Goal: Transaction & Acquisition: Obtain resource

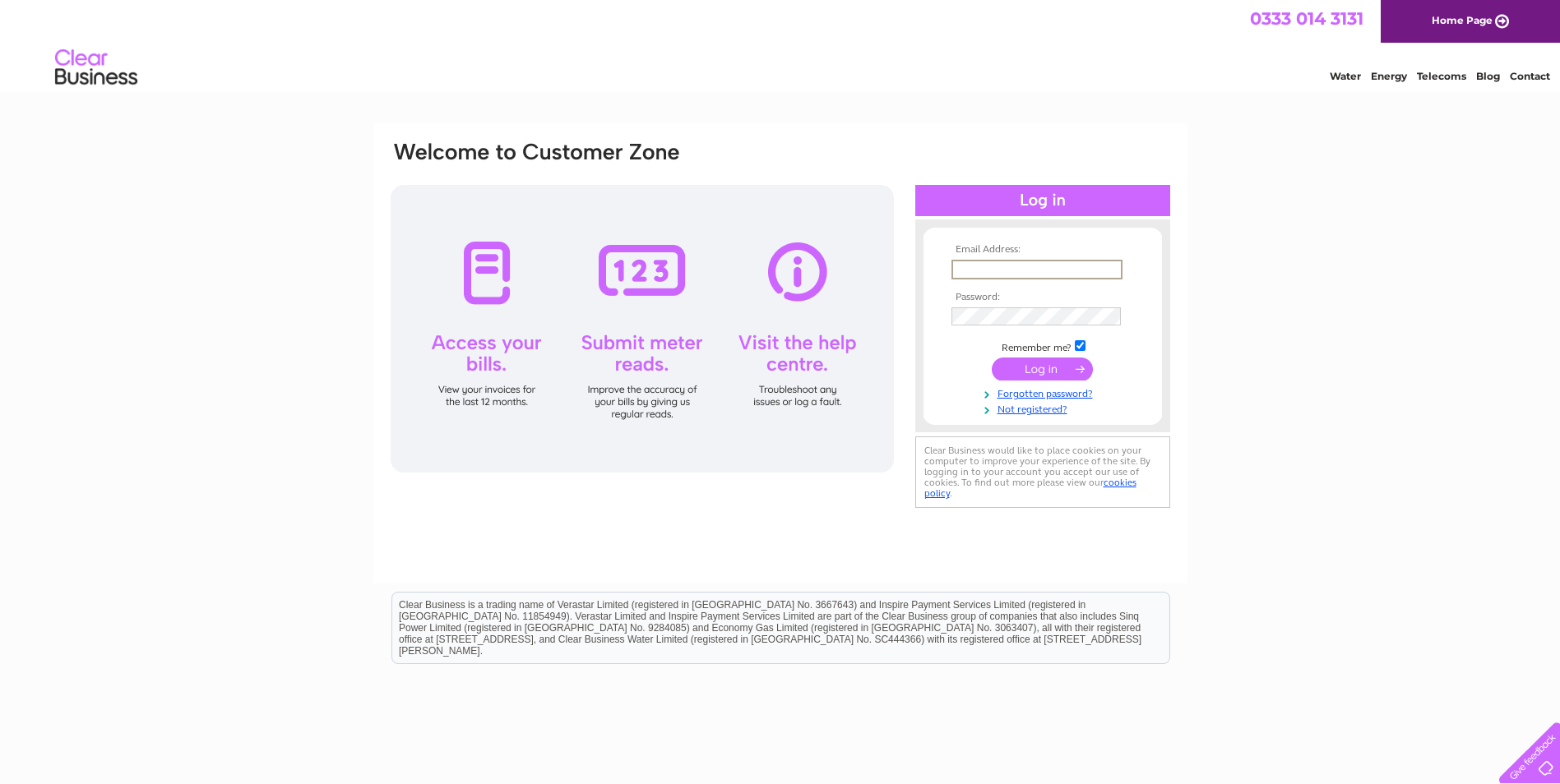
click at [999, 272] on input "text" at bounding box center [1037, 270] width 171 height 20
type input "v.bruce@calachildcare.co.uk"
click at [1042, 371] on input "submit" at bounding box center [1042, 368] width 101 height 23
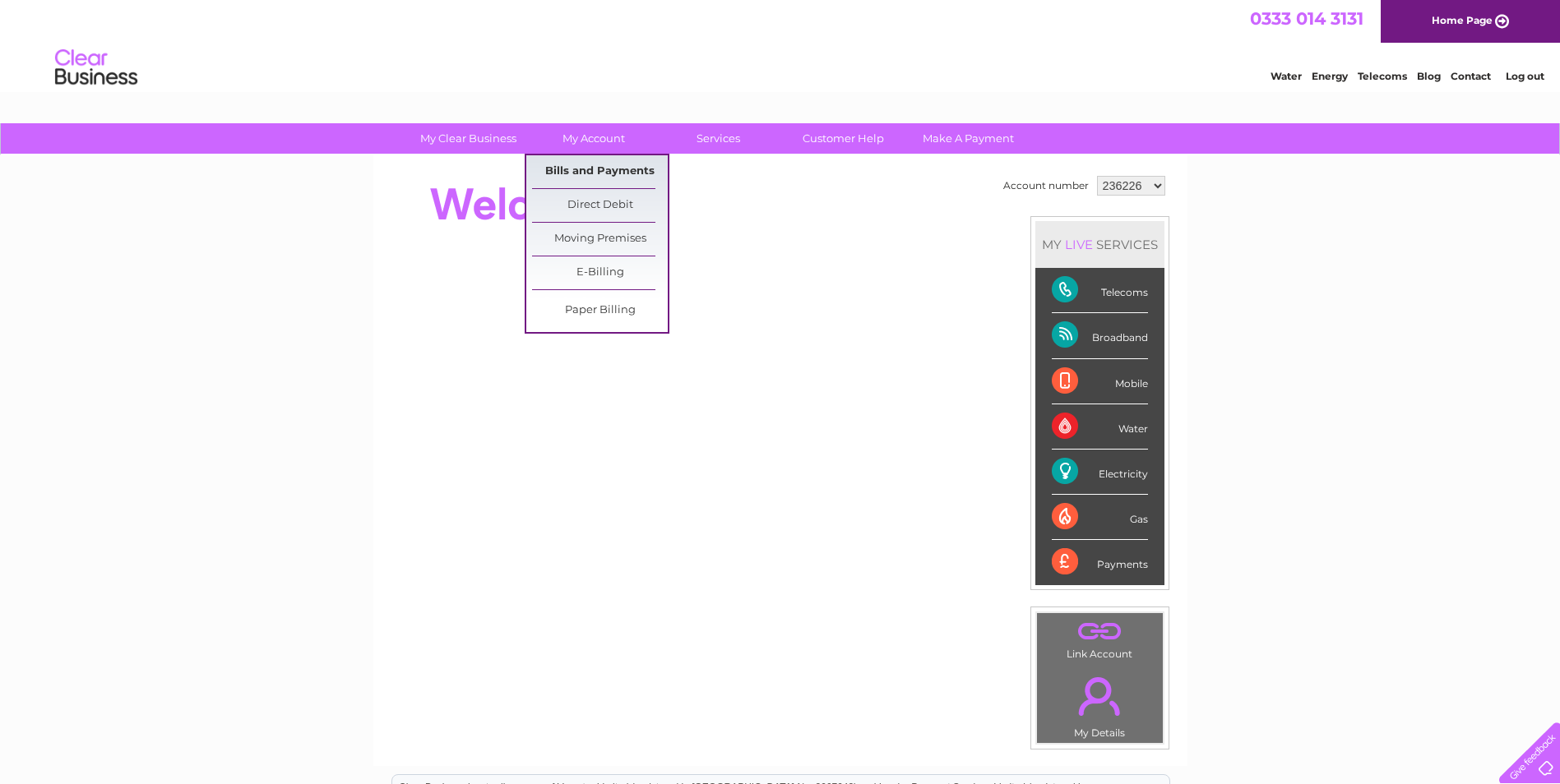
click at [607, 169] on link "Bills and Payments" at bounding box center [599, 172] width 135 height 33
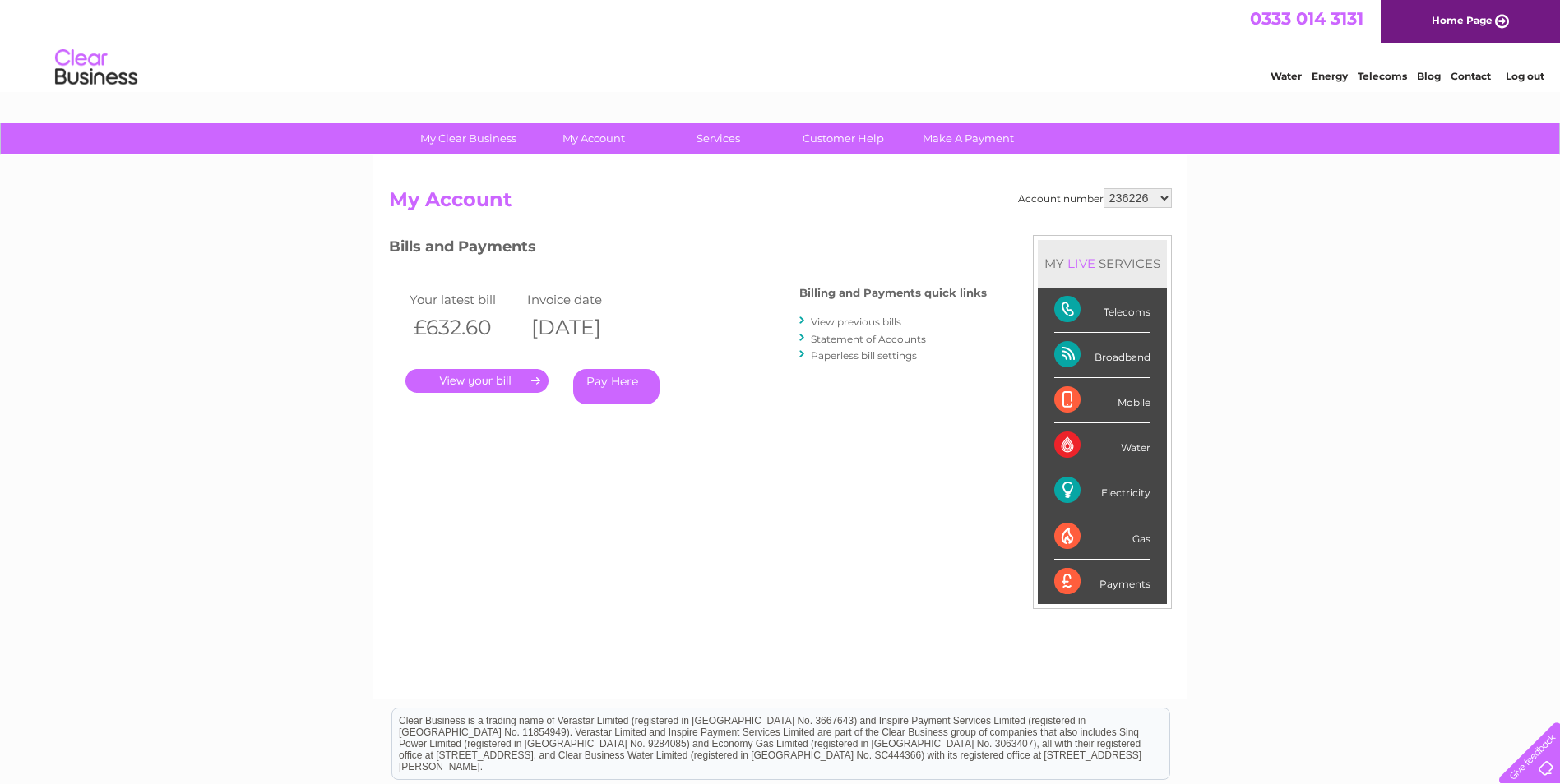
click at [1163, 198] on select "236226 1131406" at bounding box center [1138, 198] width 68 height 20
select select "1131406"
click at [1105, 188] on select "236226 1131406" at bounding box center [1138, 198] width 68 height 20
click at [718, 272] on div "Bills and Payments Billing and Payments quick links View previous bills Stateme…" at bounding box center [687, 331] width 598 height 193
click at [496, 382] on link "." at bounding box center [476, 381] width 143 height 24
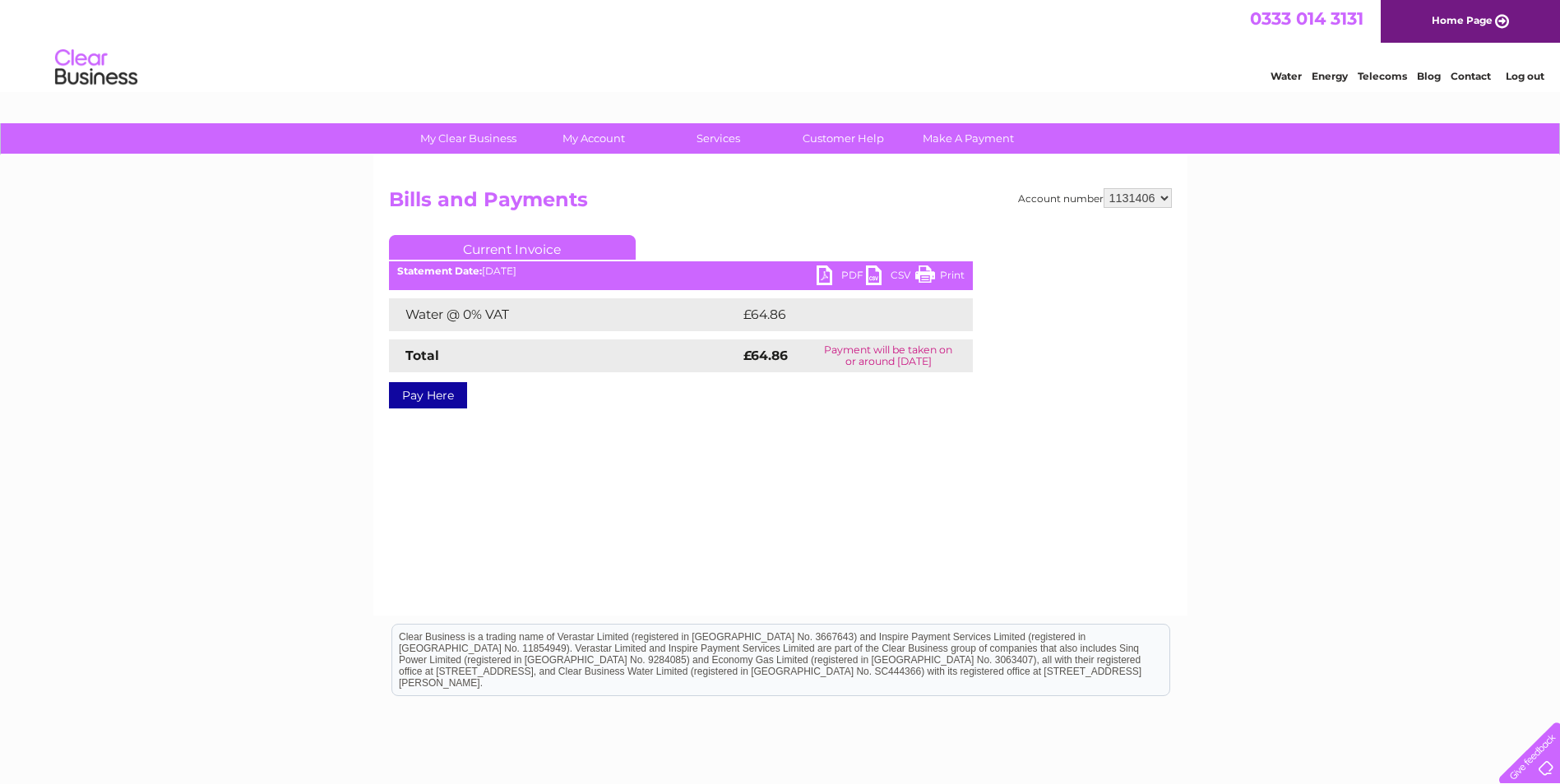
click at [833, 275] on link "PDF" at bounding box center [841, 277] width 49 height 24
click at [1517, 75] on link "Log out" at bounding box center [1525, 76] width 38 height 12
